Goal: Navigation & Orientation: Find specific page/section

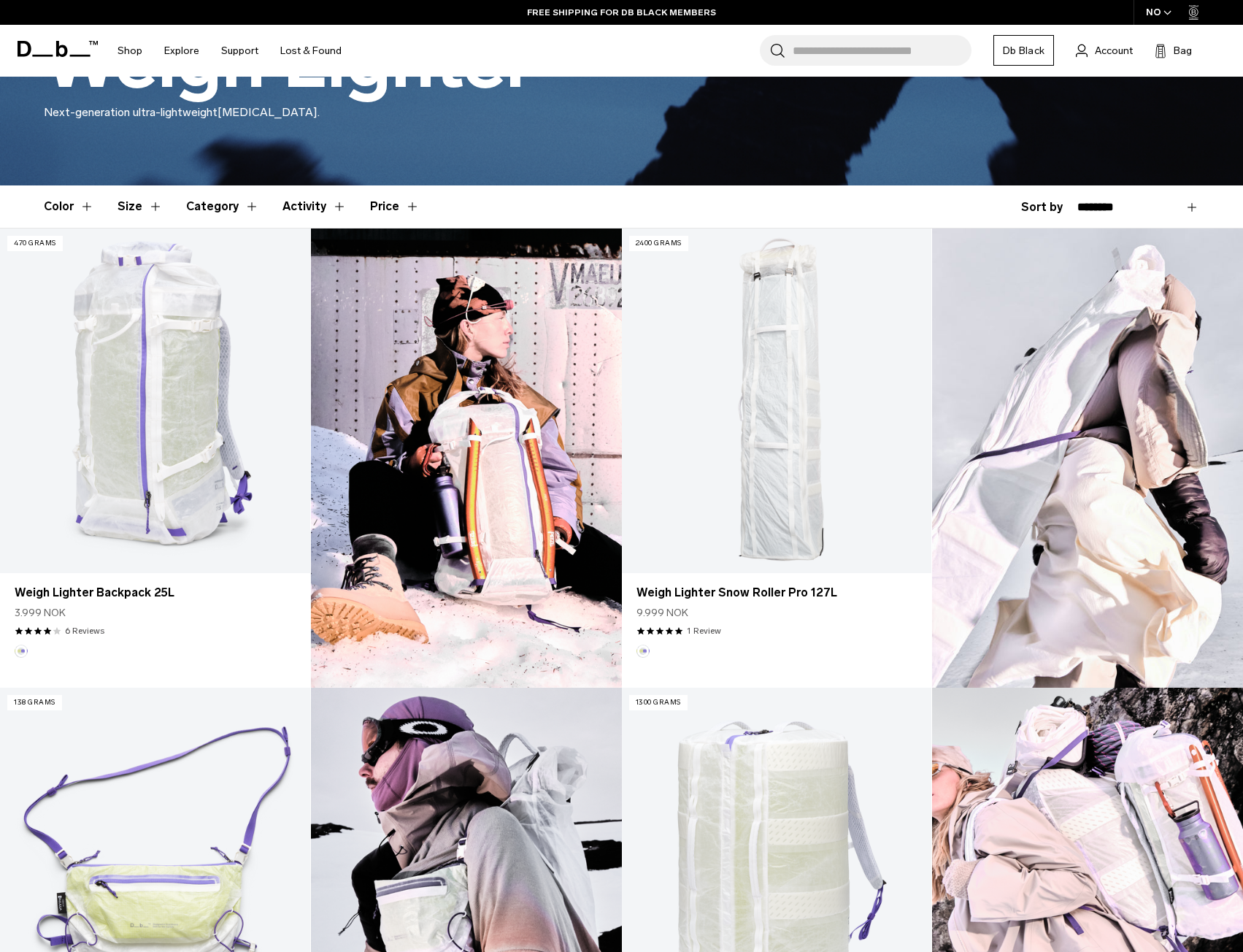
scroll to position [288, 0]
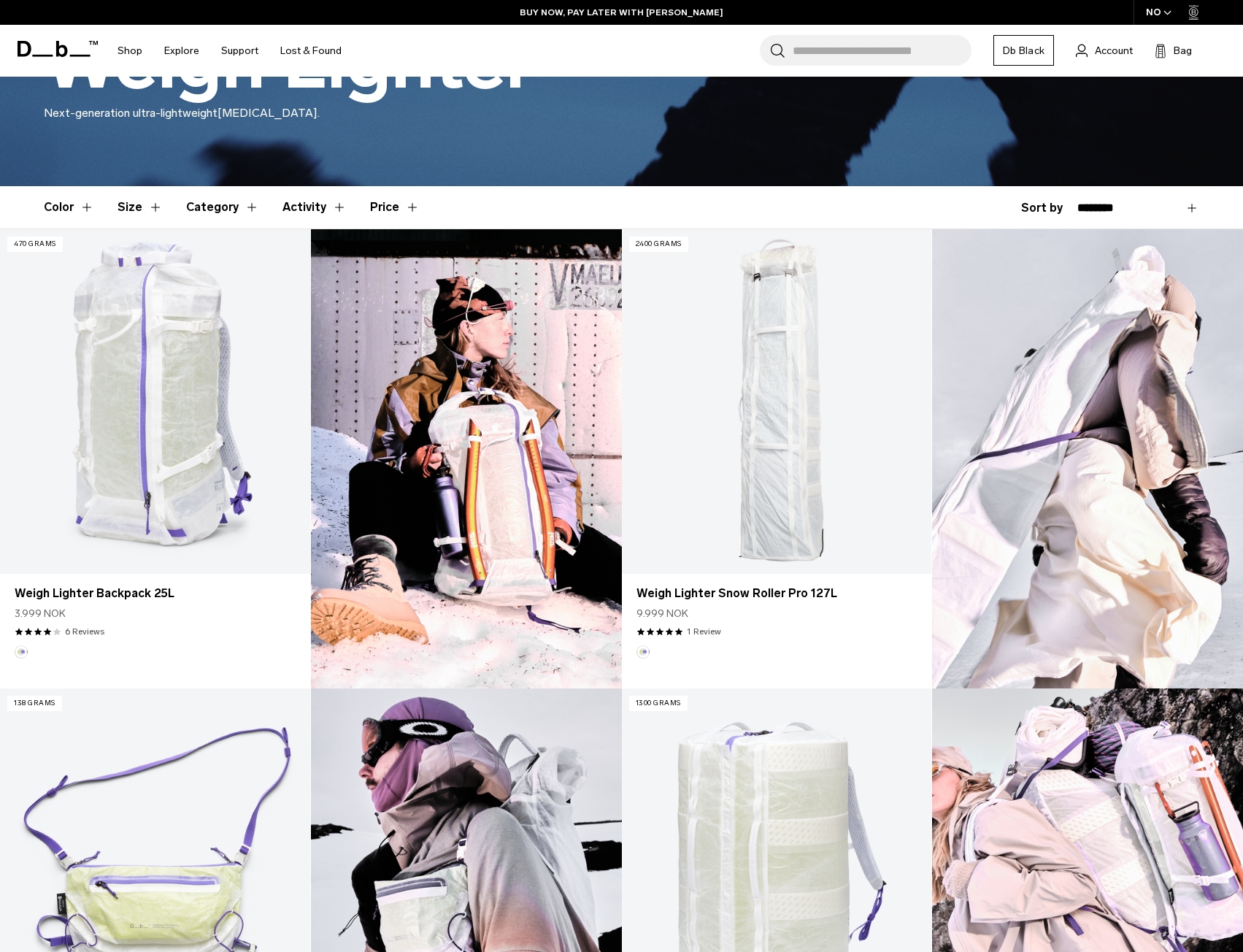
click at [52, 206] on button "Color" at bounding box center [69, 207] width 50 height 43
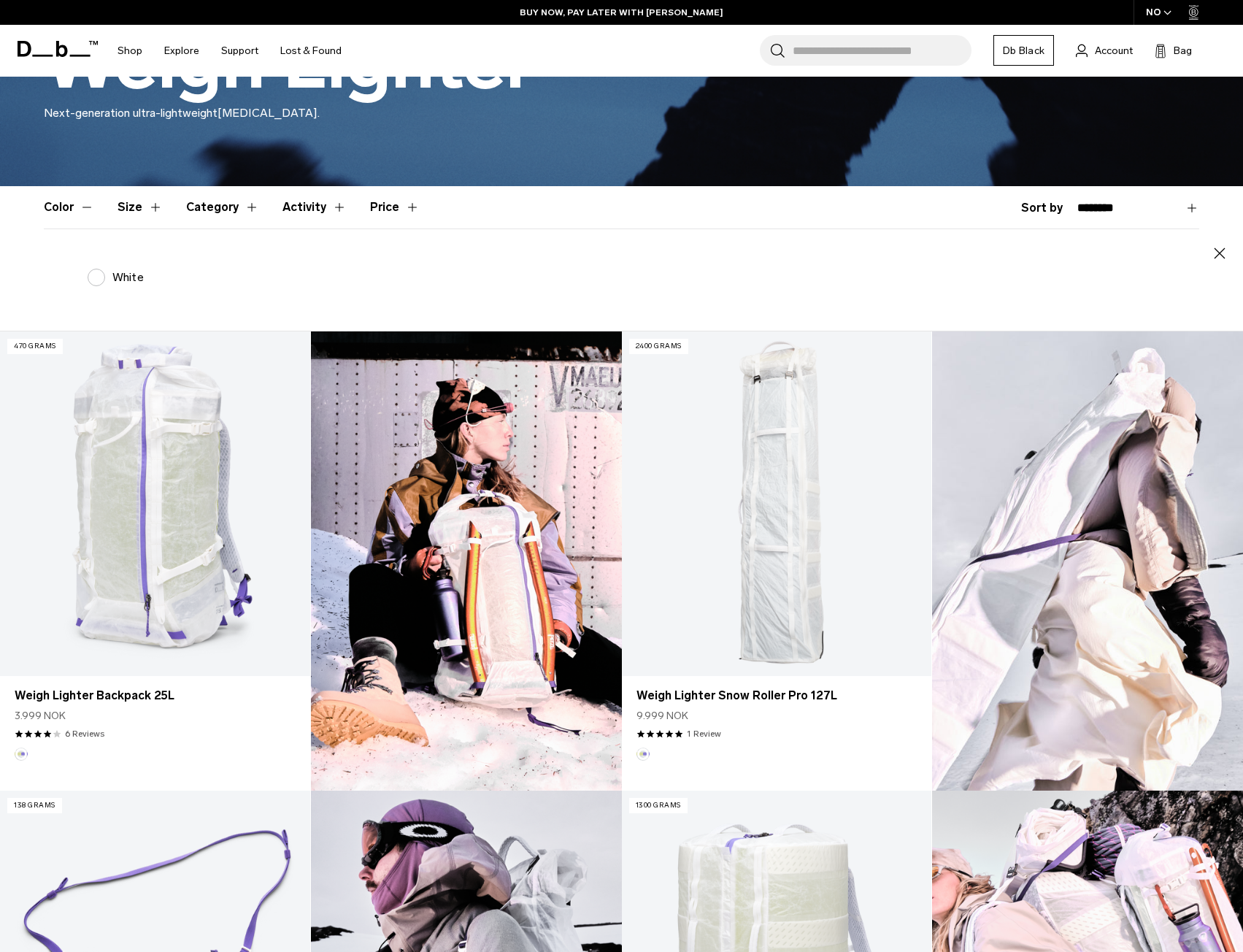
scroll to position [69, 0]
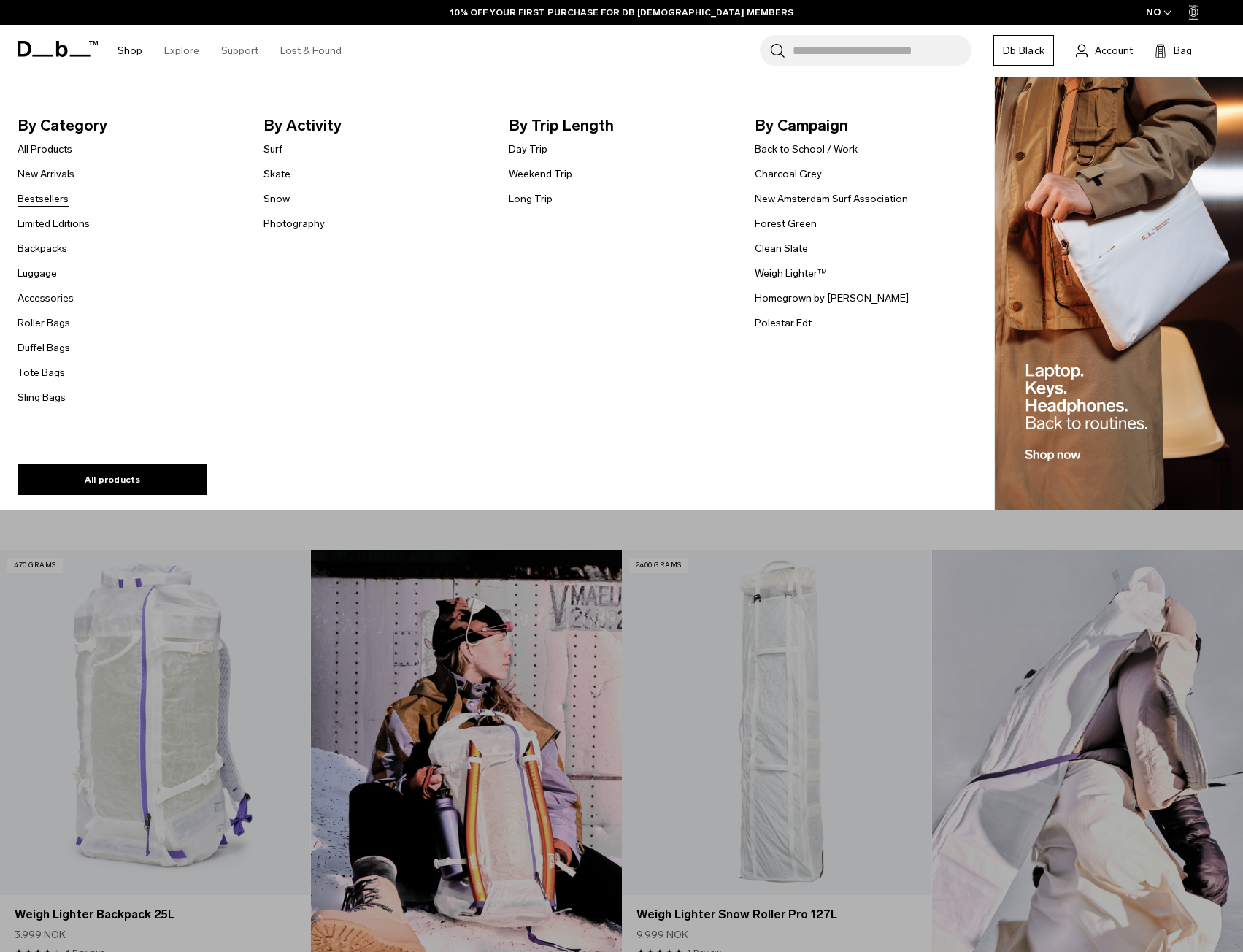
click at [37, 203] on link "Bestsellers" at bounding box center [43, 199] width 51 height 15
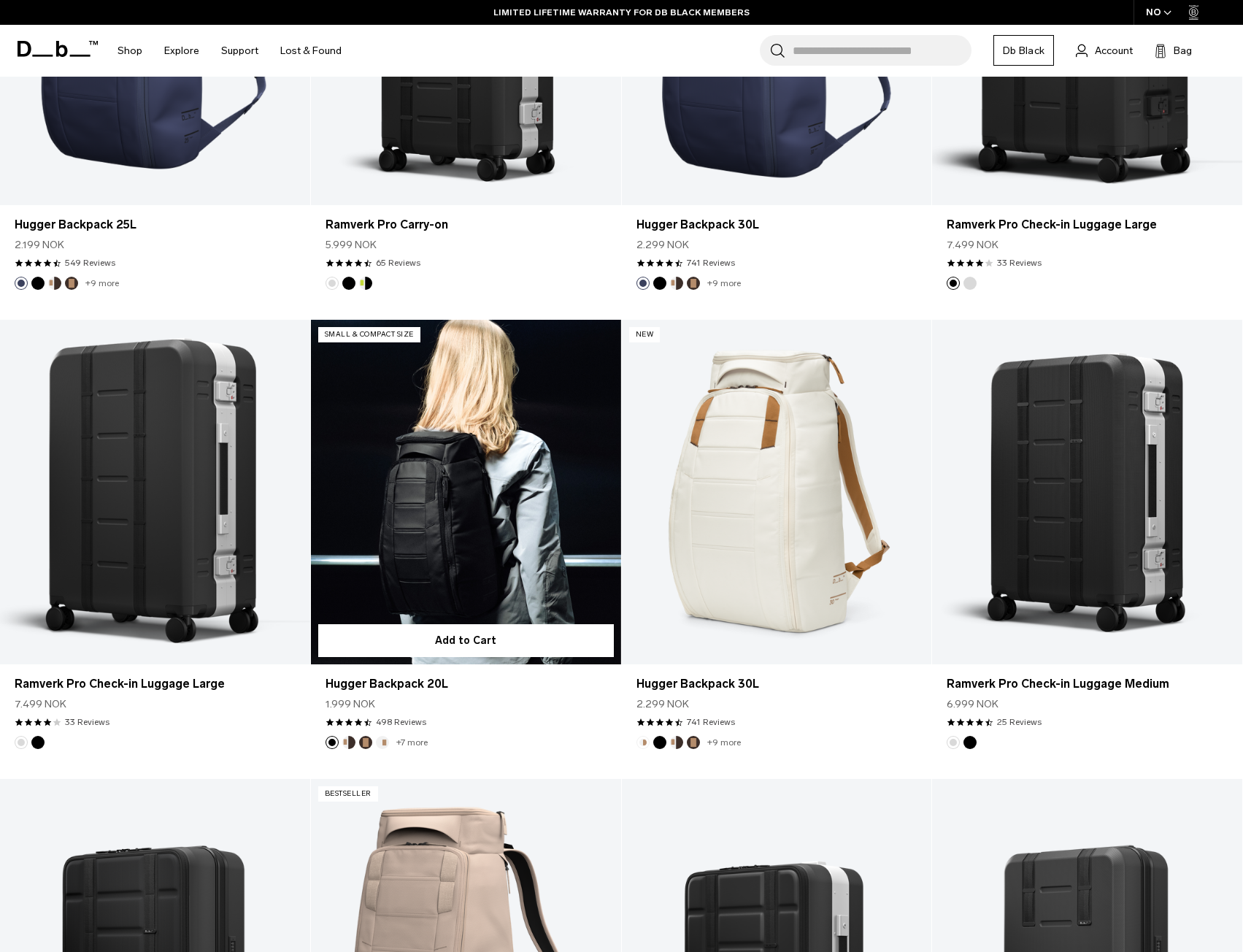
scroll to position [1115, 0]
